Goal: Task Accomplishment & Management: Manage account settings

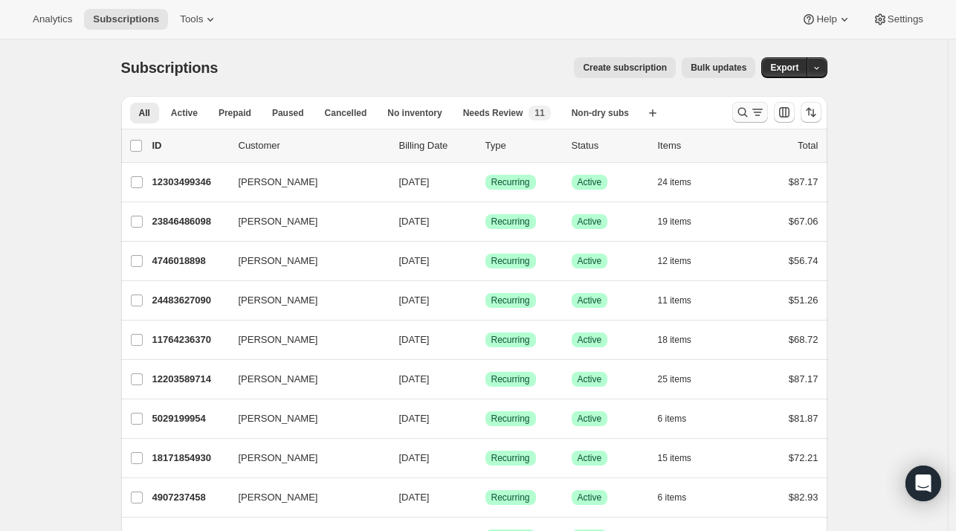
click at [744, 109] on icon "Search and filter results" at bounding box center [743, 112] width 15 height 15
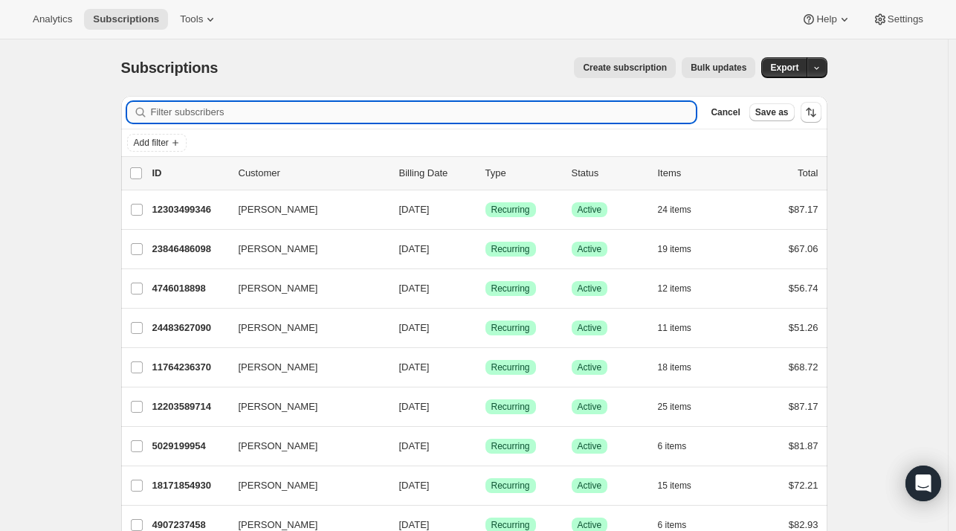
click at [260, 117] on input "Filter subscribers" at bounding box center [424, 112] width 546 height 21
paste input "monicaandkai@gmail.com"
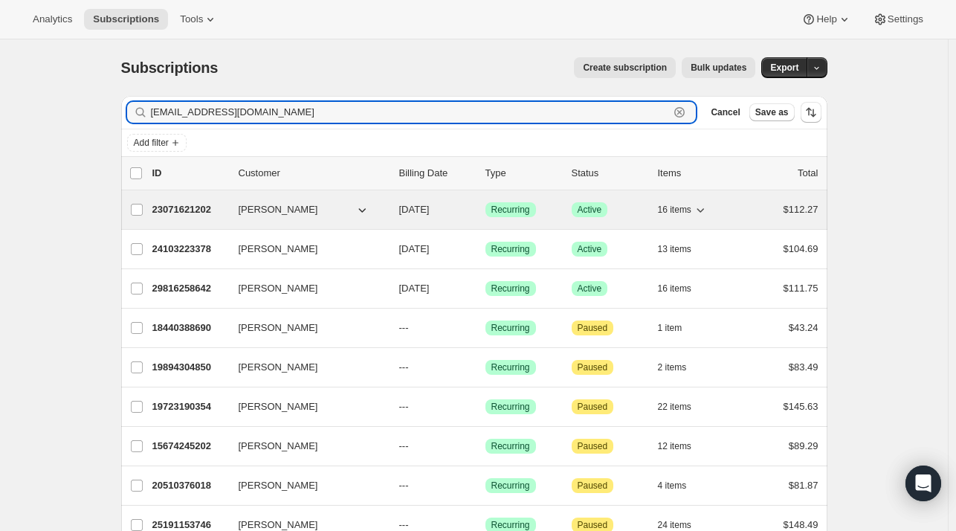
type input "monicaandkai@gmail.com"
click at [231, 215] on div "23071621202 Kai Smith 09/21/2025 Success Recurring Success Active 16 items $112…" at bounding box center [485, 209] width 666 height 21
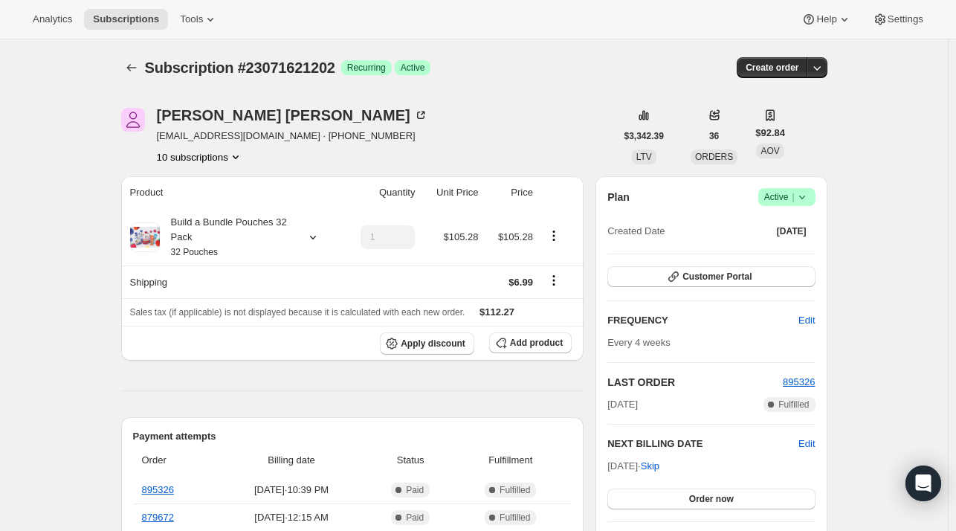
click at [187, 158] on button "10 subscriptions" at bounding box center [200, 156] width 86 height 15
click at [321, 239] on icon at bounding box center [313, 237] width 15 height 15
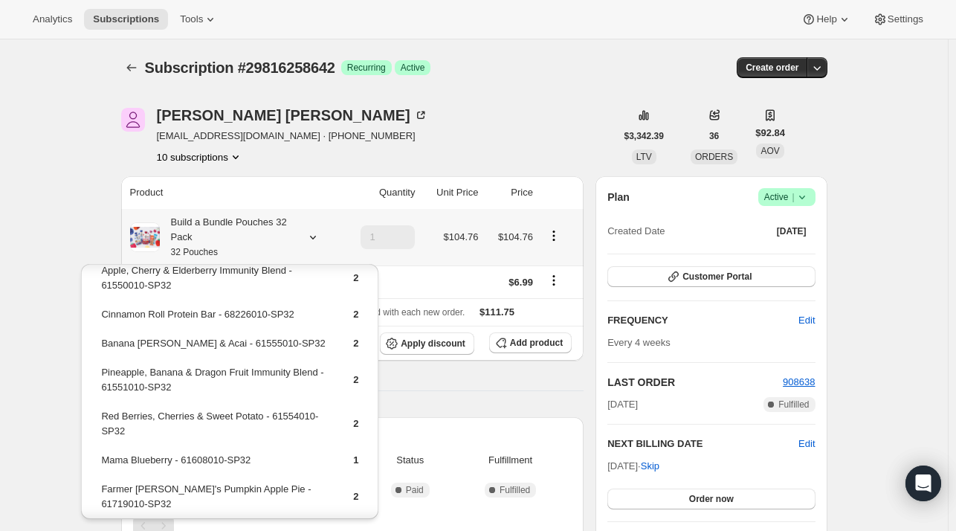
scroll to position [270, 0]
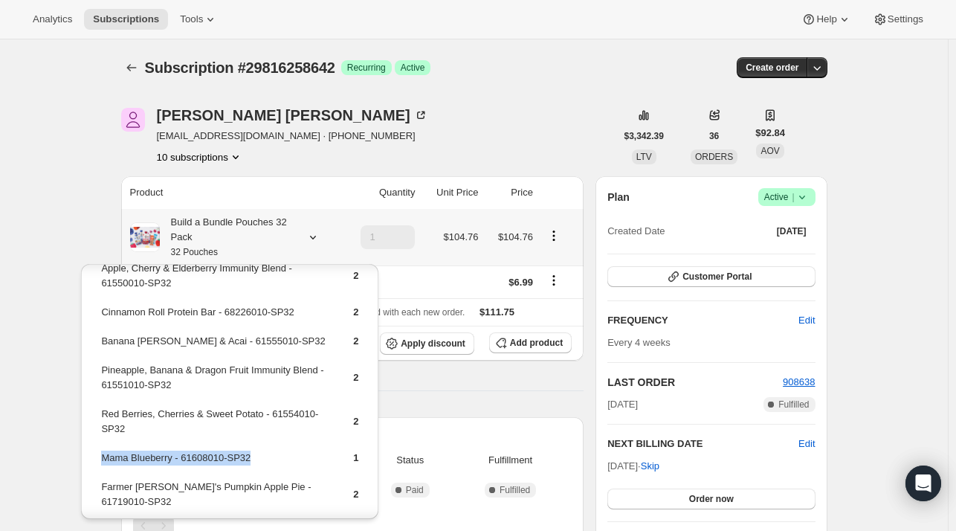
drag, startPoint x: 259, startPoint y: 453, endPoint x: 103, endPoint y: 450, distance: 155.5
click at [103, 450] on td "Mama Blueberry - 61608010-SP32" at bounding box center [214, 464] width 228 height 28
copy td "Mama Blueberry - 61608010-SP32"
click at [509, 343] on icon "button" at bounding box center [501, 342] width 15 height 15
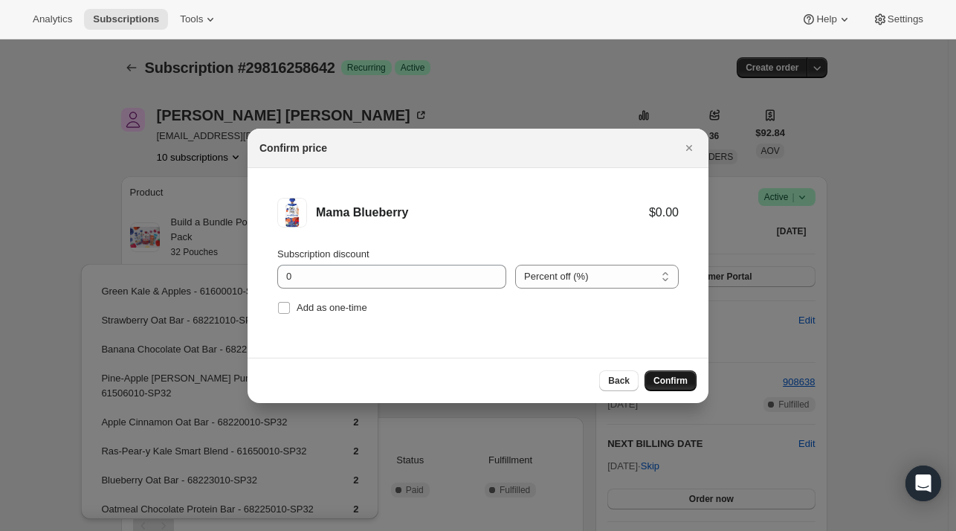
click at [658, 377] on span "Confirm" at bounding box center [671, 381] width 34 height 12
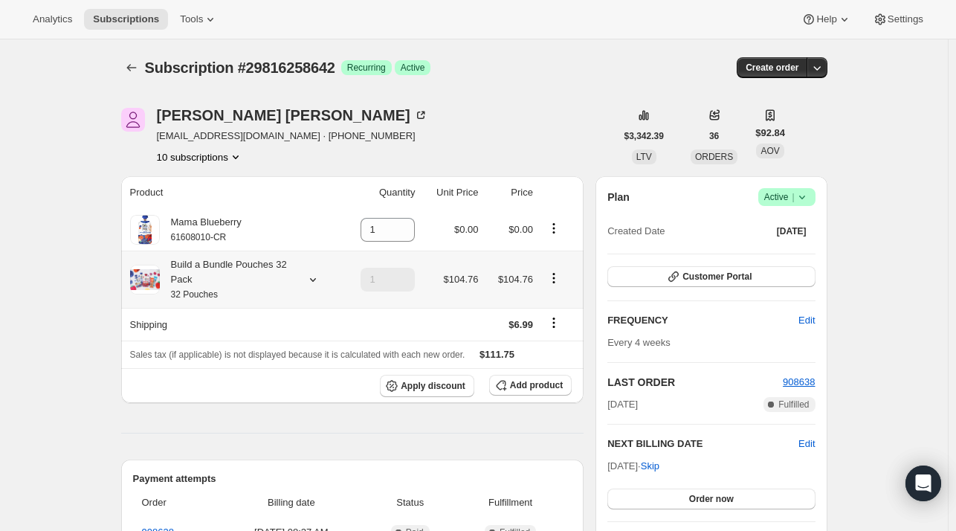
click at [315, 280] on icon at bounding box center [312, 280] width 6 height 4
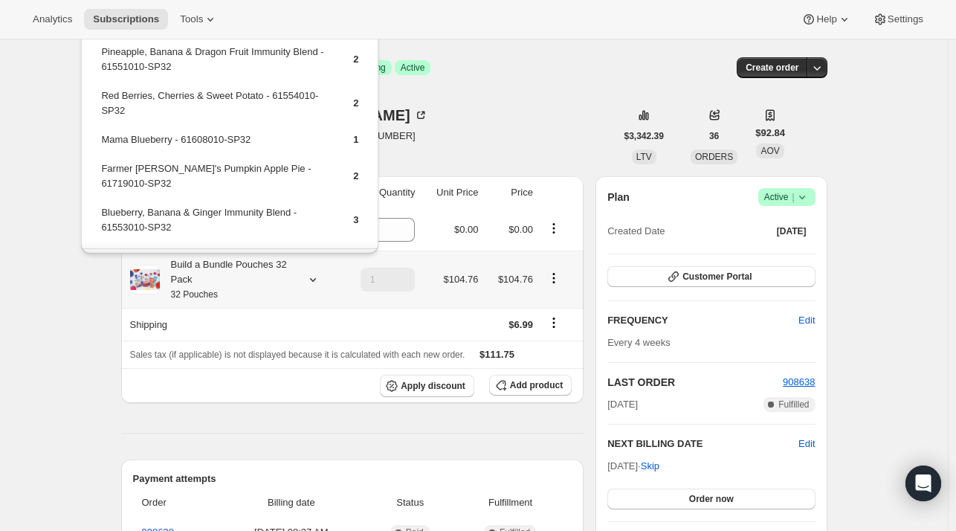
scroll to position [357, 0]
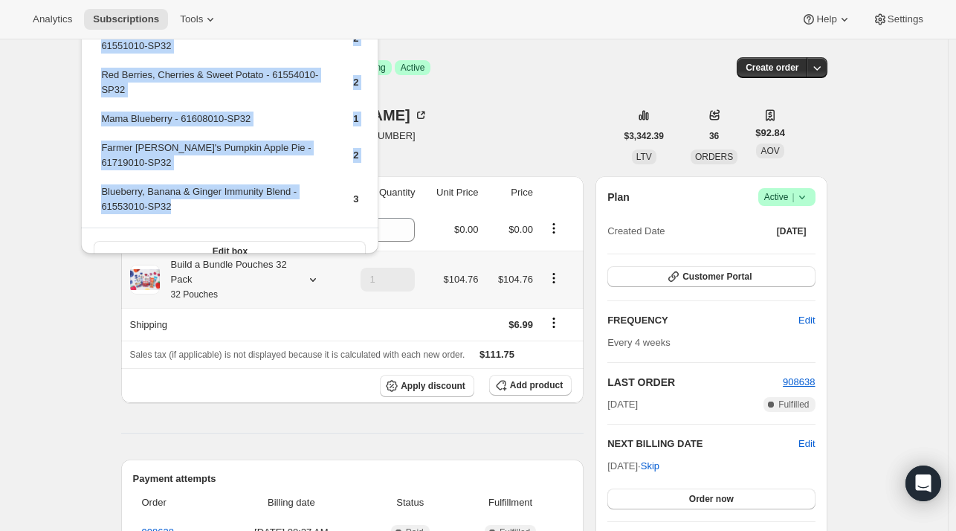
drag, startPoint x: 187, startPoint y: 187, endPoint x: 98, endPoint y: 173, distance: 89.6
click at [176, 195] on td "Blueberry, Banana & Ginger Immunity Blend - 61553010-SP32" at bounding box center [214, 205] width 228 height 42
click at [178, 192] on td "Blueberry, Banana & Ginger Immunity Blend - 61553010-SP32" at bounding box center [214, 205] width 228 height 42
drag, startPoint x: 177, startPoint y: 188, endPoint x: 98, endPoint y: 178, distance: 79.4
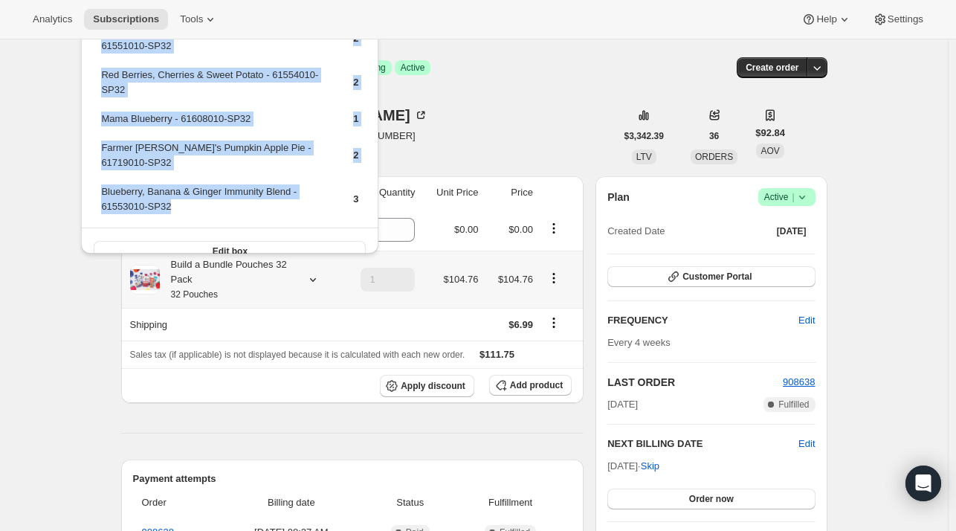
click at [175, 185] on td "Blueberry, Banana & Ginger Immunity Blend - 61553010-SP32" at bounding box center [214, 205] width 228 height 42
click at [176, 193] on td "Blueberry, Banana & Ginger Immunity Blend - 61553010-SP32" at bounding box center [214, 205] width 228 height 42
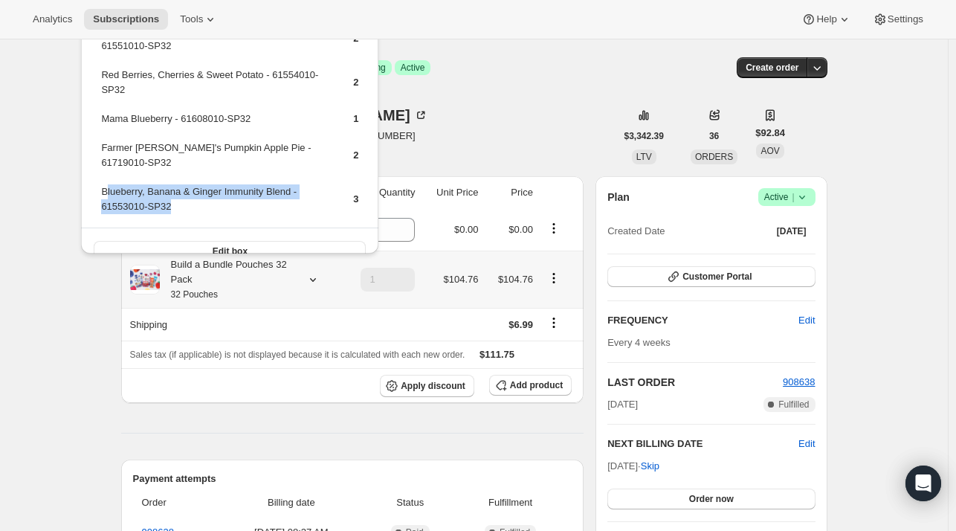
drag, startPoint x: 168, startPoint y: 187, endPoint x: 105, endPoint y: 171, distance: 65.3
click at [105, 184] on td "Blueberry, Banana & Ginger Immunity Blend - 61553010-SP32" at bounding box center [214, 205] width 228 height 42
click at [178, 187] on td "Blueberry, Banana & Ginger Immunity Blend - 61553010-SP32" at bounding box center [214, 205] width 228 height 42
drag, startPoint x: 178, startPoint y: 187, endPoint x: 100, endPoint y: 176, distance: 78.9
click at [100, 184] on td "Blueberry, Banana & Ginger Immunity Blend - 61553010-SP32" at bounding box center [214, 205] width 228 height 42
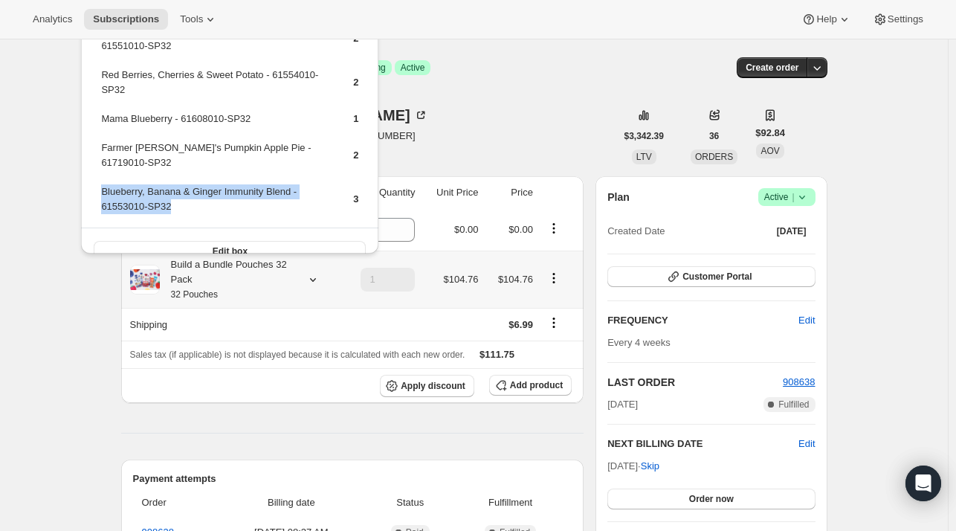
copy td "Blueberry, Banana & Ginger Immunity Blend - 61553010-SP32"
click at [518, 386] on span "Add product" at bounding box center [536, 385] width 53 height 12
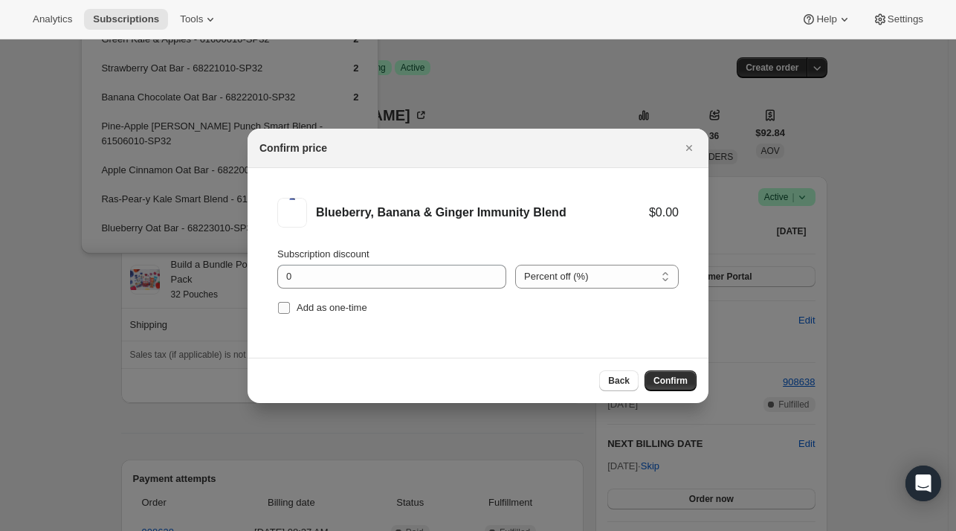
click at [318, 316] on label "Add as one-time" at bounding box center [322, 307] width 90 height 21
click at [290, 314] on input "Add as one-time" at bounding box center [284, 308] width 12 height 12
checkbox input "true"
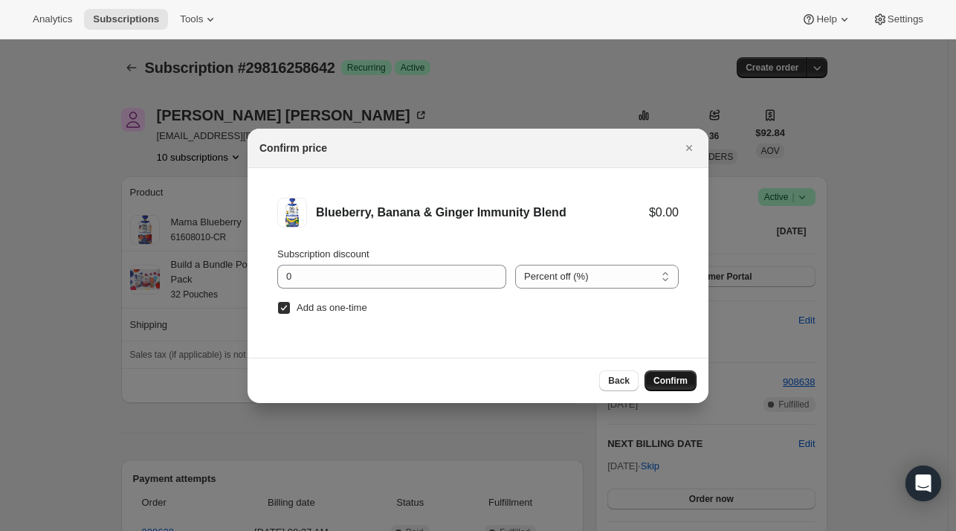
click at [657, 379] on span "Confirm" at bounding box center [671, 381] width 34 height 12
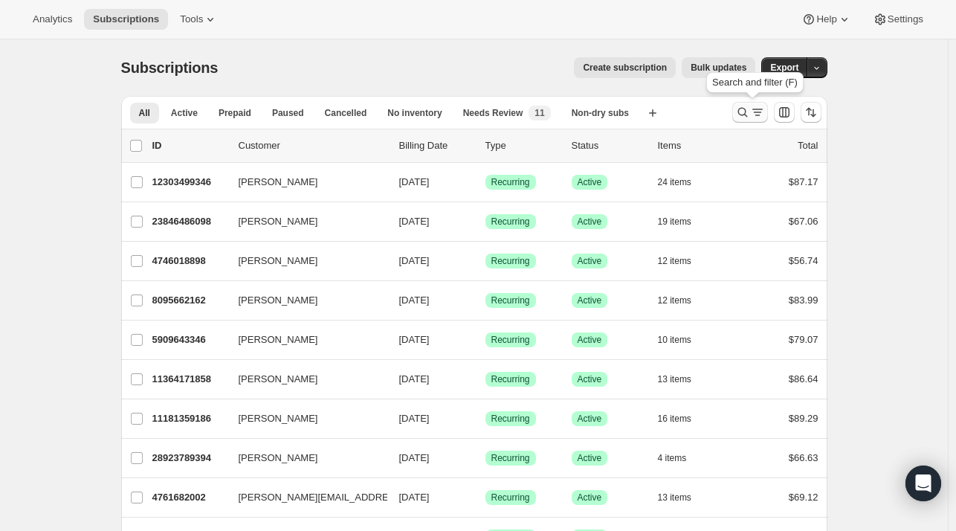
click at [744, 108] on icon "Search and filter results" at bounding box center [743, 113] width 10 height 10
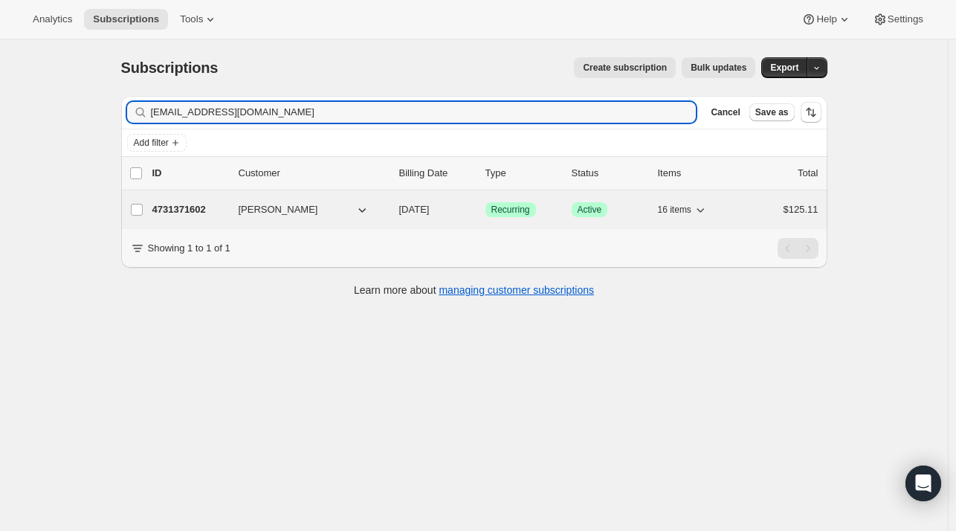
type input "[EMAIL_ADDRESS][DOMAIN_NAME]"
click at [254, 215] on span "Christina Wittrock" at bounding box center [279, 209] width 80 height 15
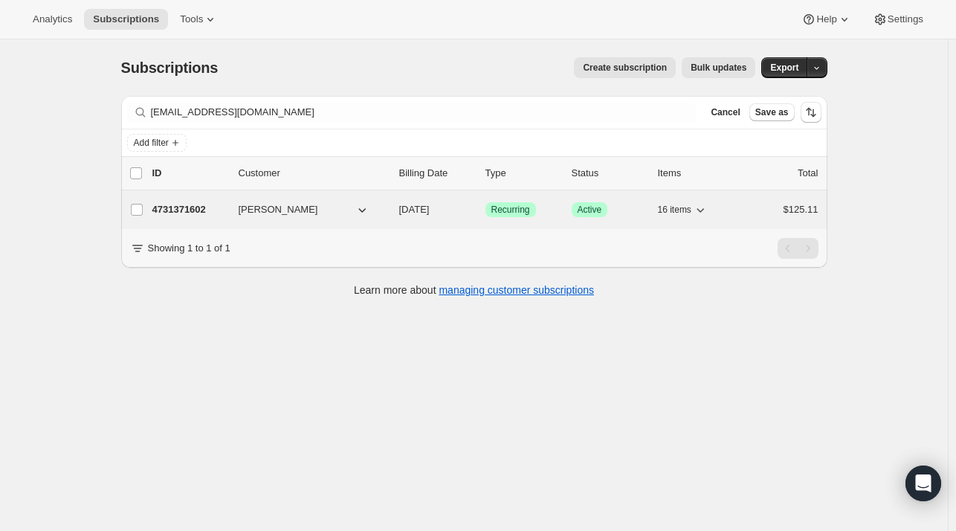
click at [187, 219] on div "4731371602 Christina Wittrock 10/12/2025 Success Recurring Success Active 16 it…" at bounding box center [485, 209] width 666 height 21
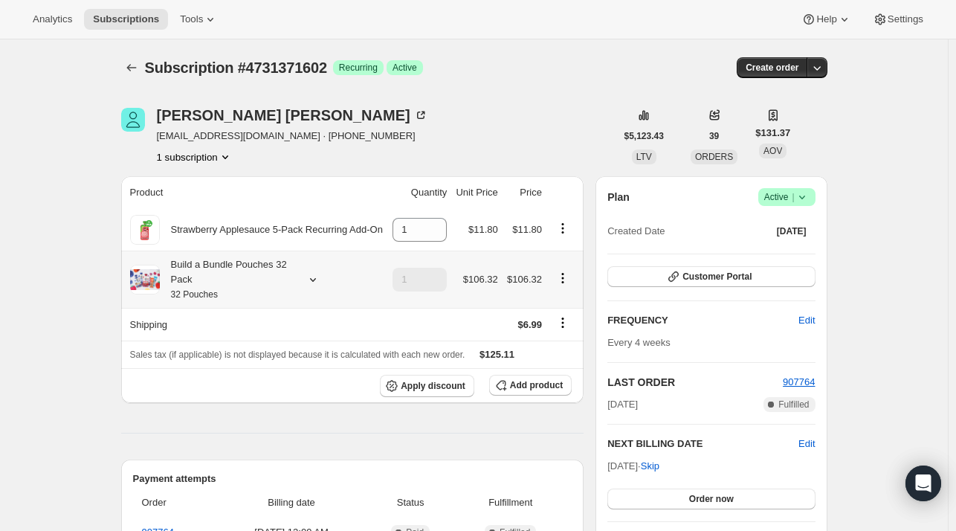
click at [318, 277] on icon at bounding box center [313, 279] width 15 height 15
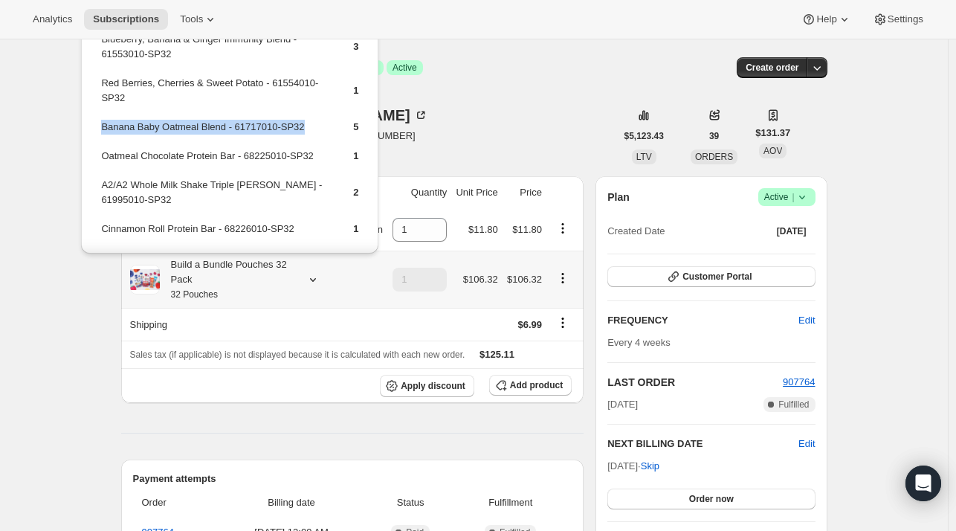
drag, startPoint x: 295, startPoint y: 129, endPoint x: 101, endPoint y: 125, distance: 193.4
click at [101, 125] on td "Banana Baby Oatmeal Blend - 61717010-SP32" at bounding box center [214, 133] width 228 height 28
copy td "Banana Baby Oatmeal Blend - 61717010-SP32"
click at [538, 388] on span "Add product" at bounding box center [536, 385] width 53 height 12
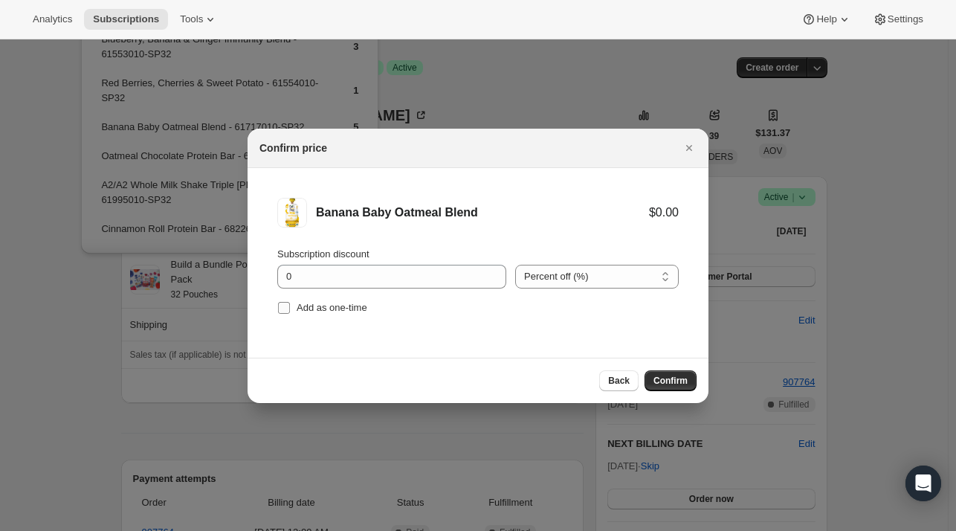
click at [333, 311] on span "Add as one-time" at bounding box center [332, 307] width 71 height 11
click at [290, 311] on input "Add as one-time" at bounding box center [284, 308] width 12 height 12
checkbox input "true"
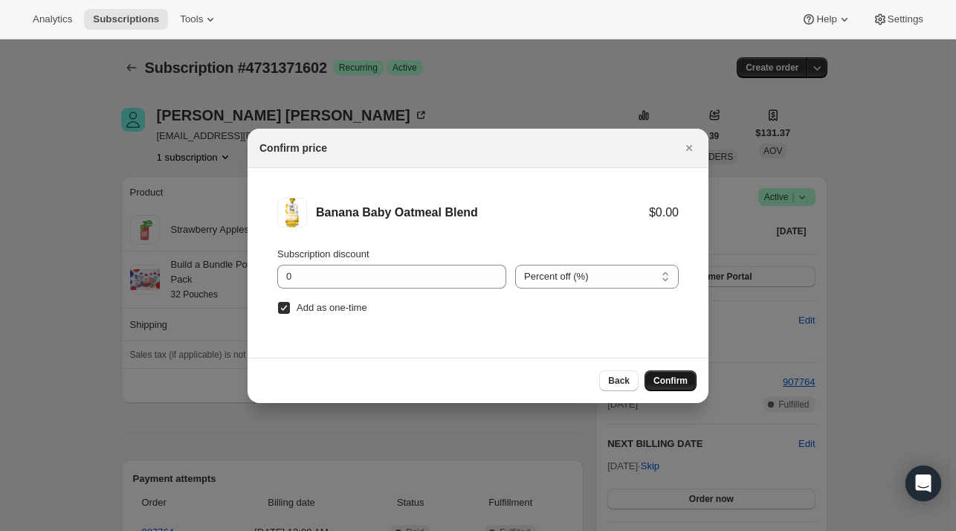
click at [653, 382] on button "Confirm" at bounding box center [671, 380] width 52 height 21
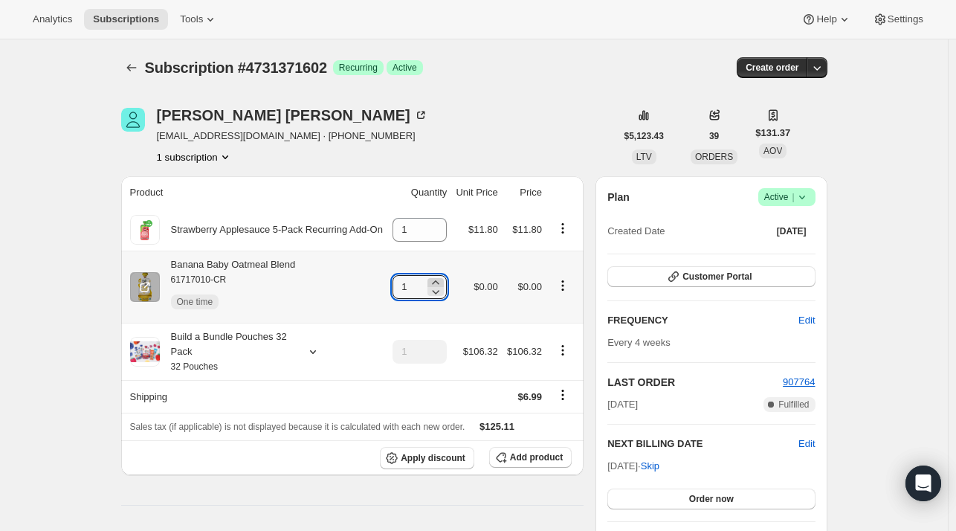
click at [443, 279] on icon at bounding box center [435, 282] width 15 height 15
type input "3"
